Goal: Information Seeking & Learning: Learn about a topic

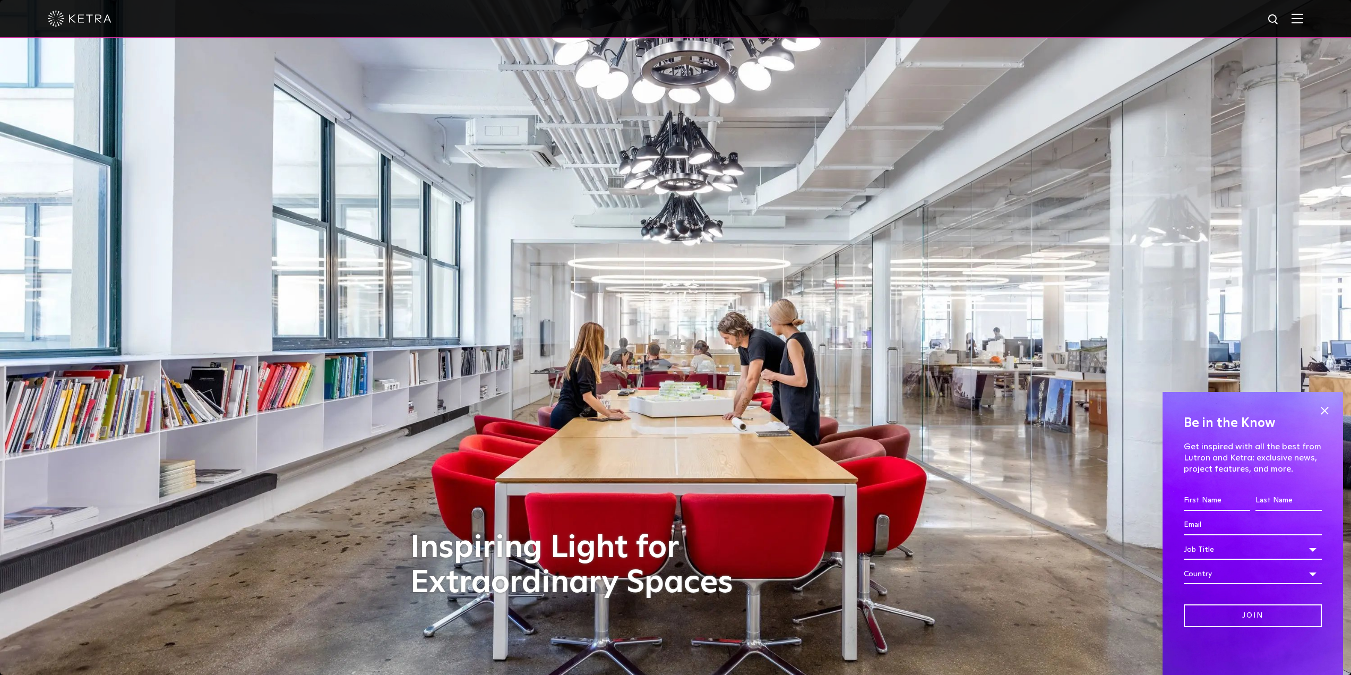
click at [1303, 17] on img at bounding box center [1298, 18] width 12 height 10
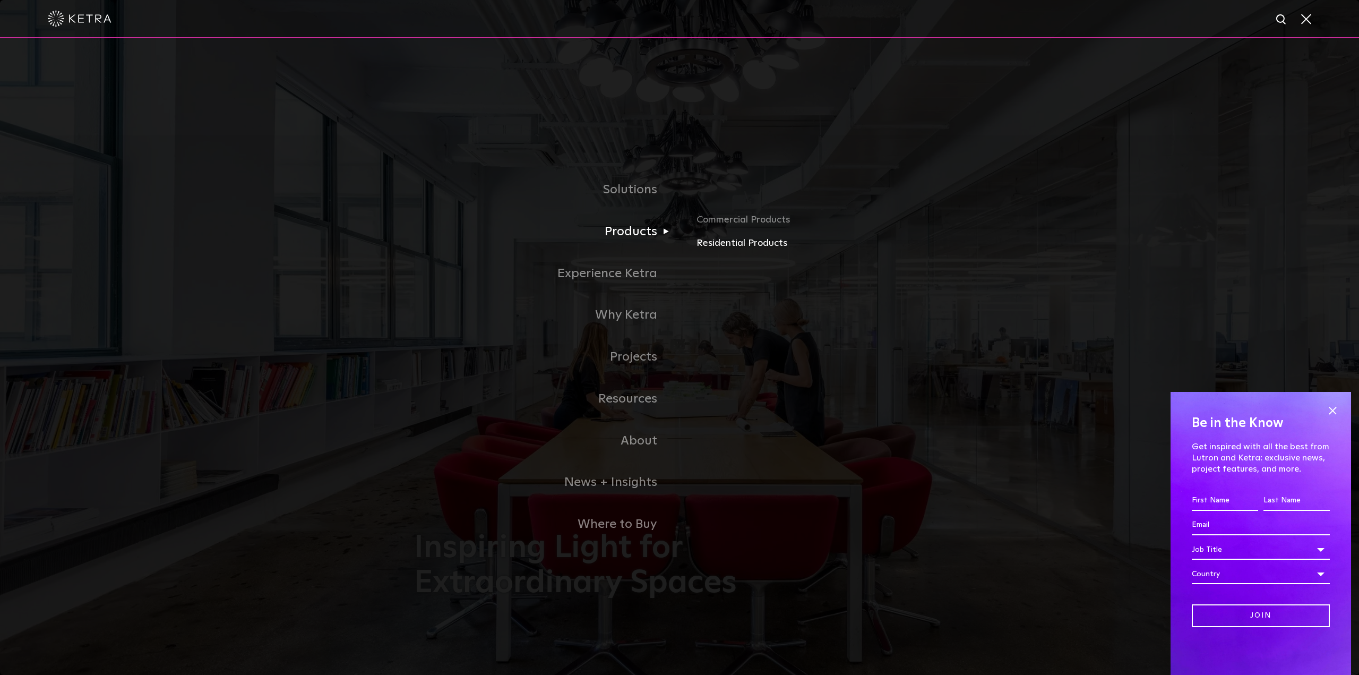
click at [732, 247] on link "Residential Products" at bounding box center [821, 243] width 248 height 15
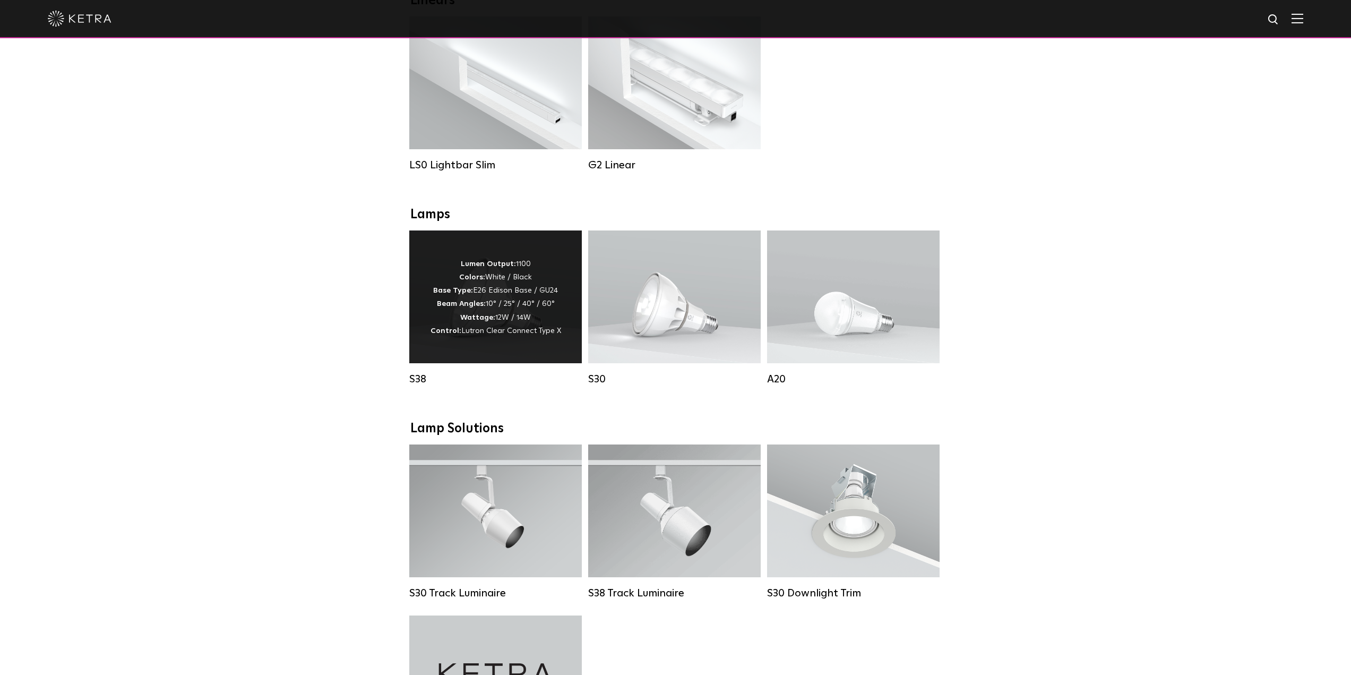
scroll to position [425, 0]
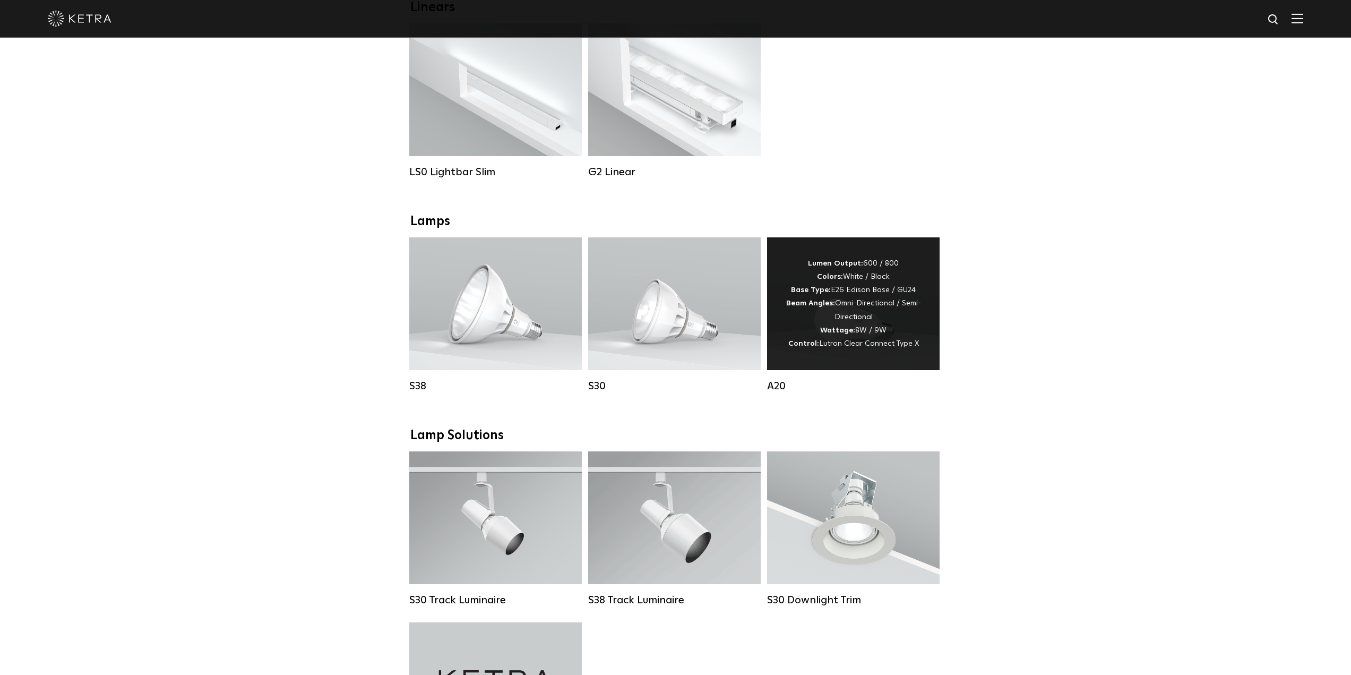
click at [832, 347] on span "Lutron Clear Connect Type X" at bounding box center [869, 343] width 100 height 7
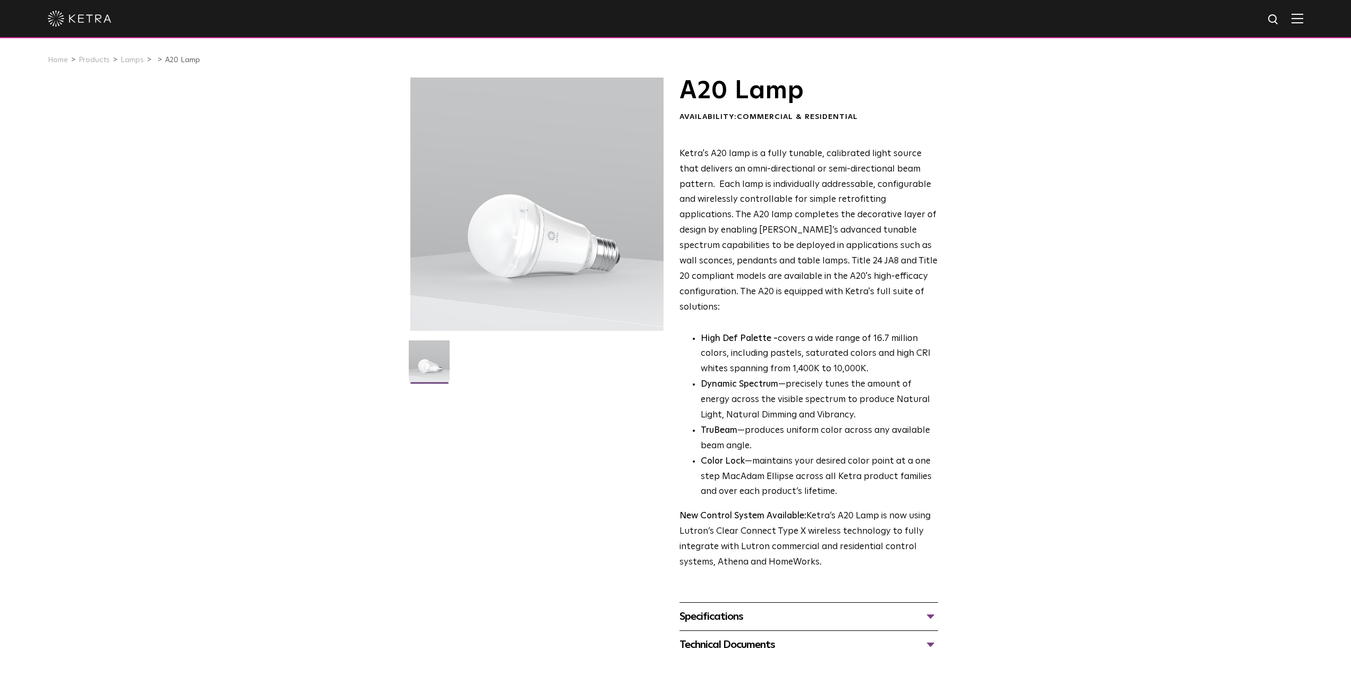
click at [791, 377] on li "Dynamic Spectrum —precisely tunes the amount of energy across the visible spect…" at bounding box center [819, 400] width 237 height 46
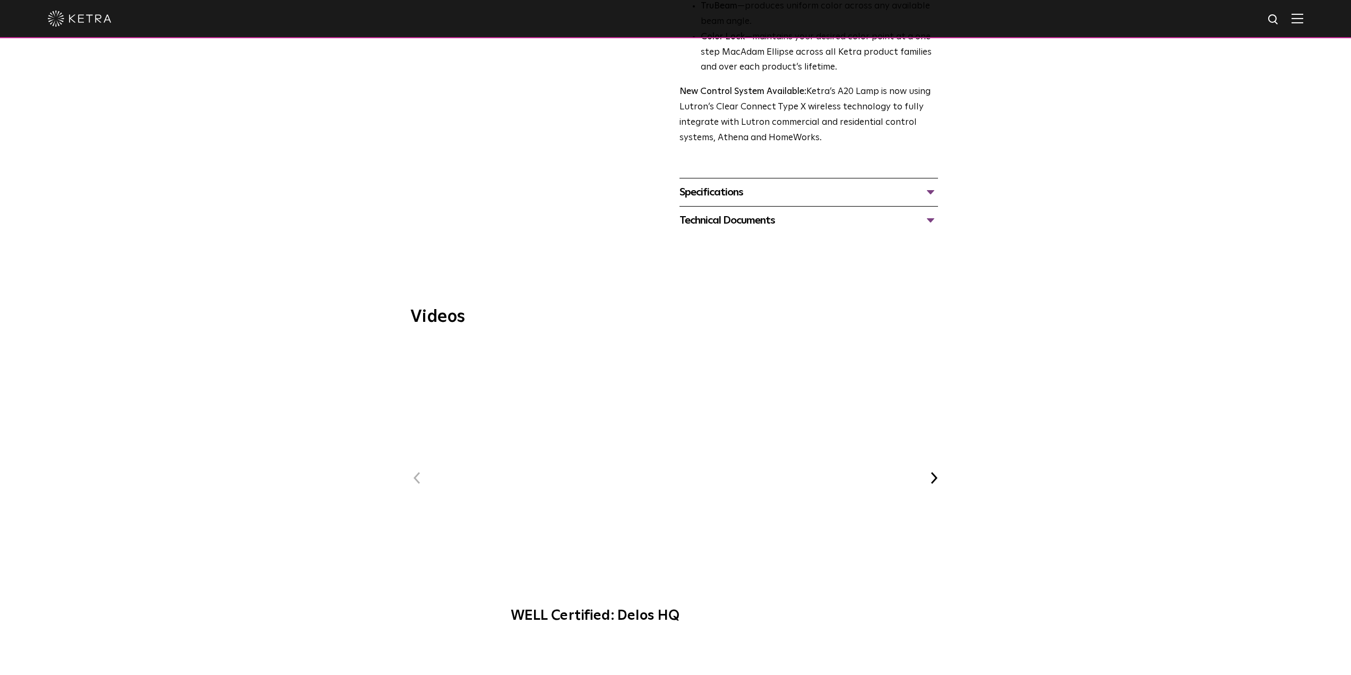
scroll to position [425, 0]
click at [902, 413] on span "[PERSON_NAME] at Bodyrok Fitness Studio" at bounding box center [773, 445] width 260 height 146
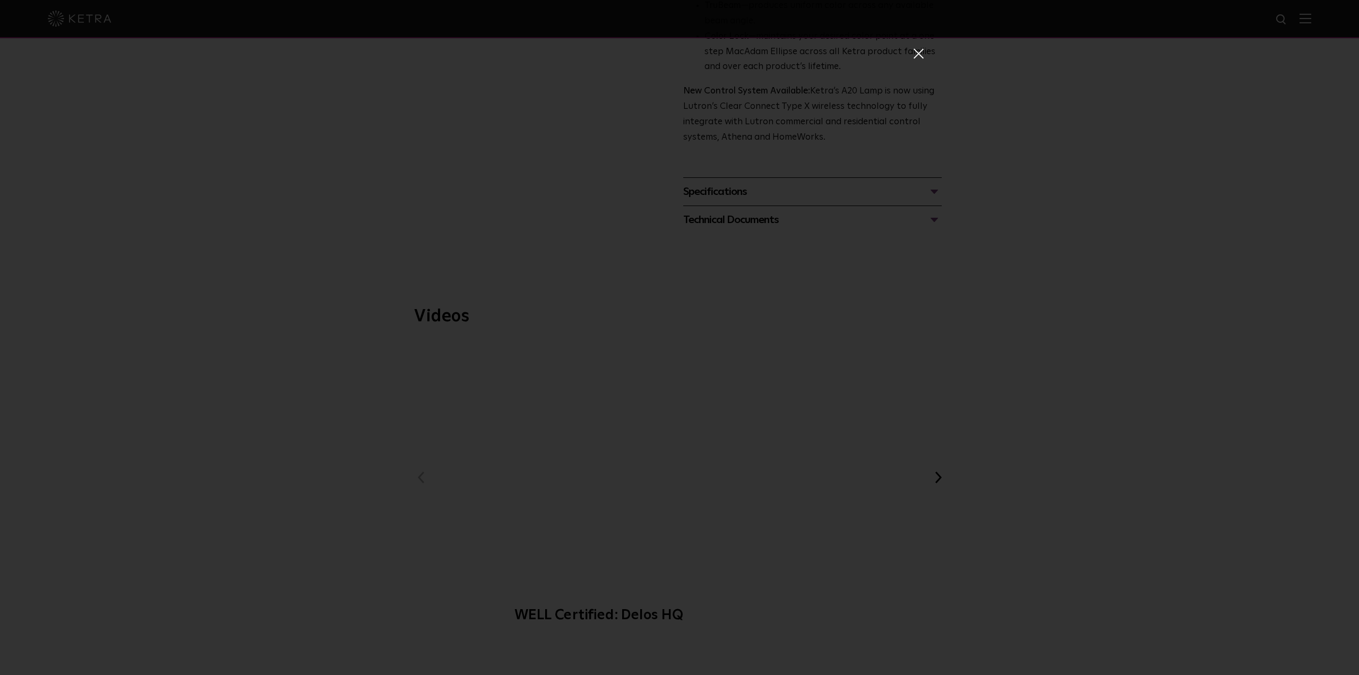
click at [912, 52] on span at bounding box center [918, 53] width 12 height 11
